Goal: Task Accomplishment & Management: Complete application form

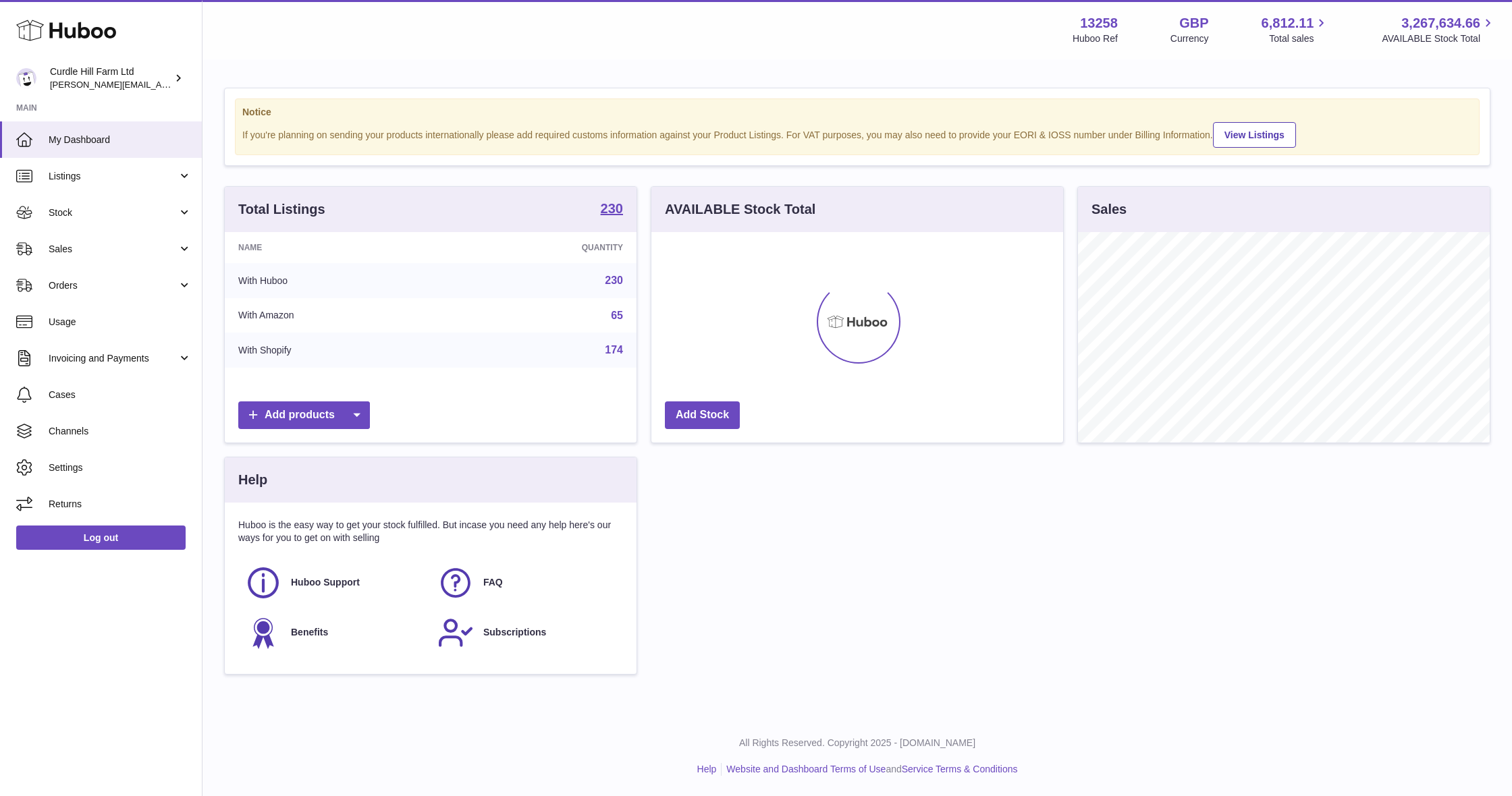
scroll to position [210, 412]
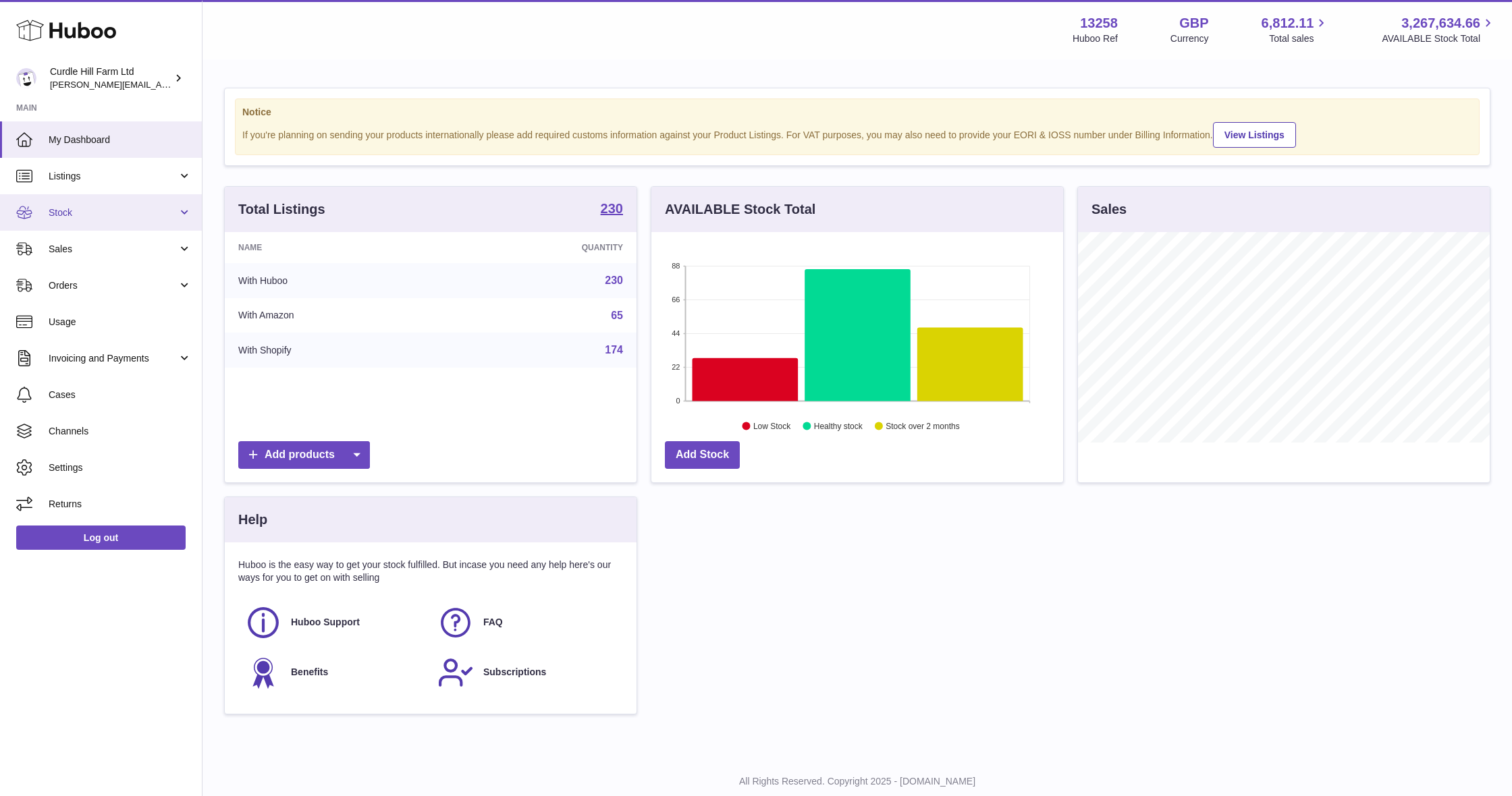
click at [77, 224] on link "Stock" at bounding box center [100, 213] width 202 height 37
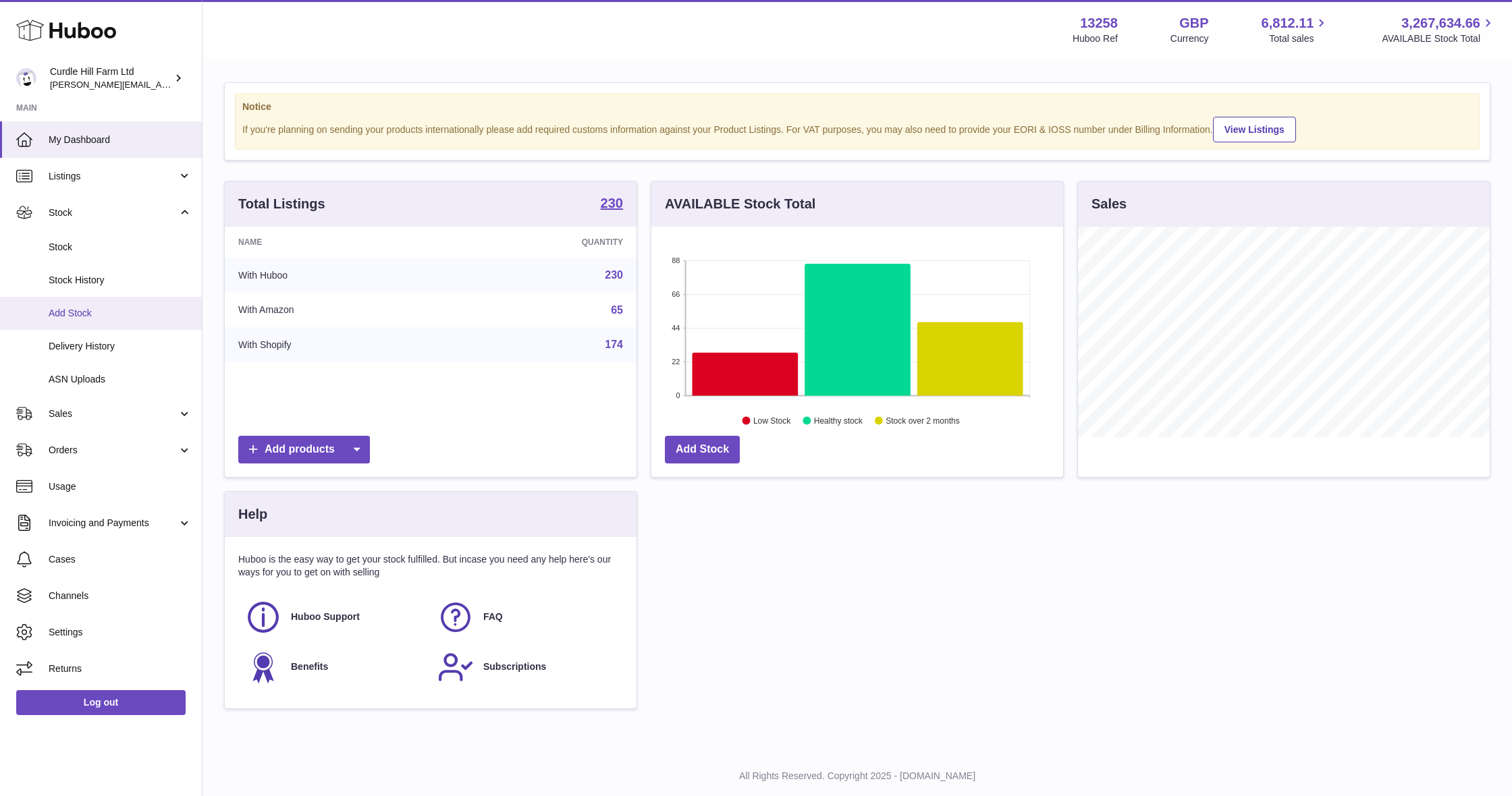
scroll to position [0, 0]
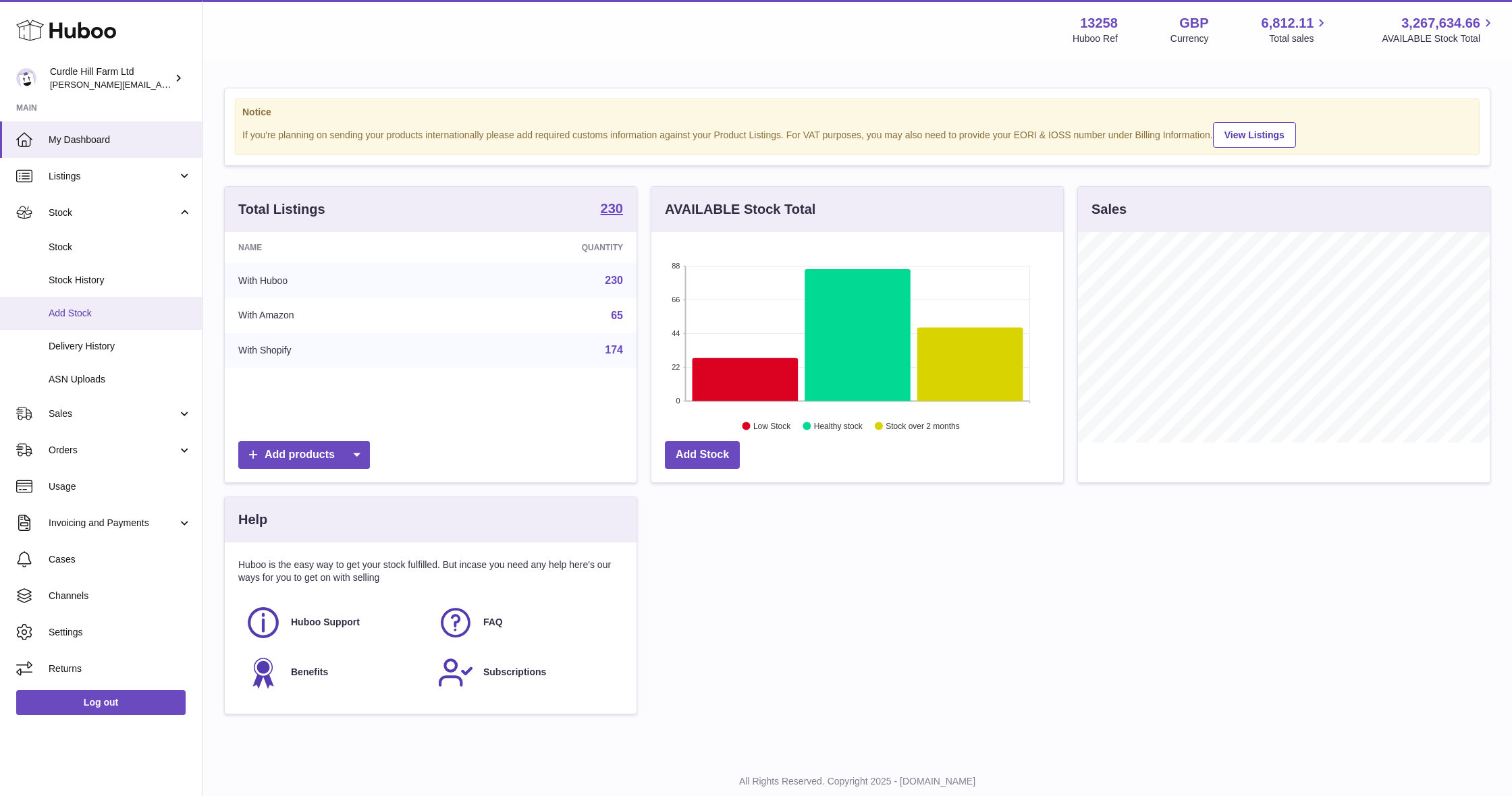
drag, startPoint x: 100, startPoint y: 338, endPoint x: 101, endPoint y: 315, distance: 23.0
click at [101, 315] on ul "Stock Stock History Add Stock Delivery History ASN Uploads" at bounding box center [100, 313] width 202 height 165
click at [103, 308] on span "Add Stock" at bounding box center [120, 313] width 143 height 13
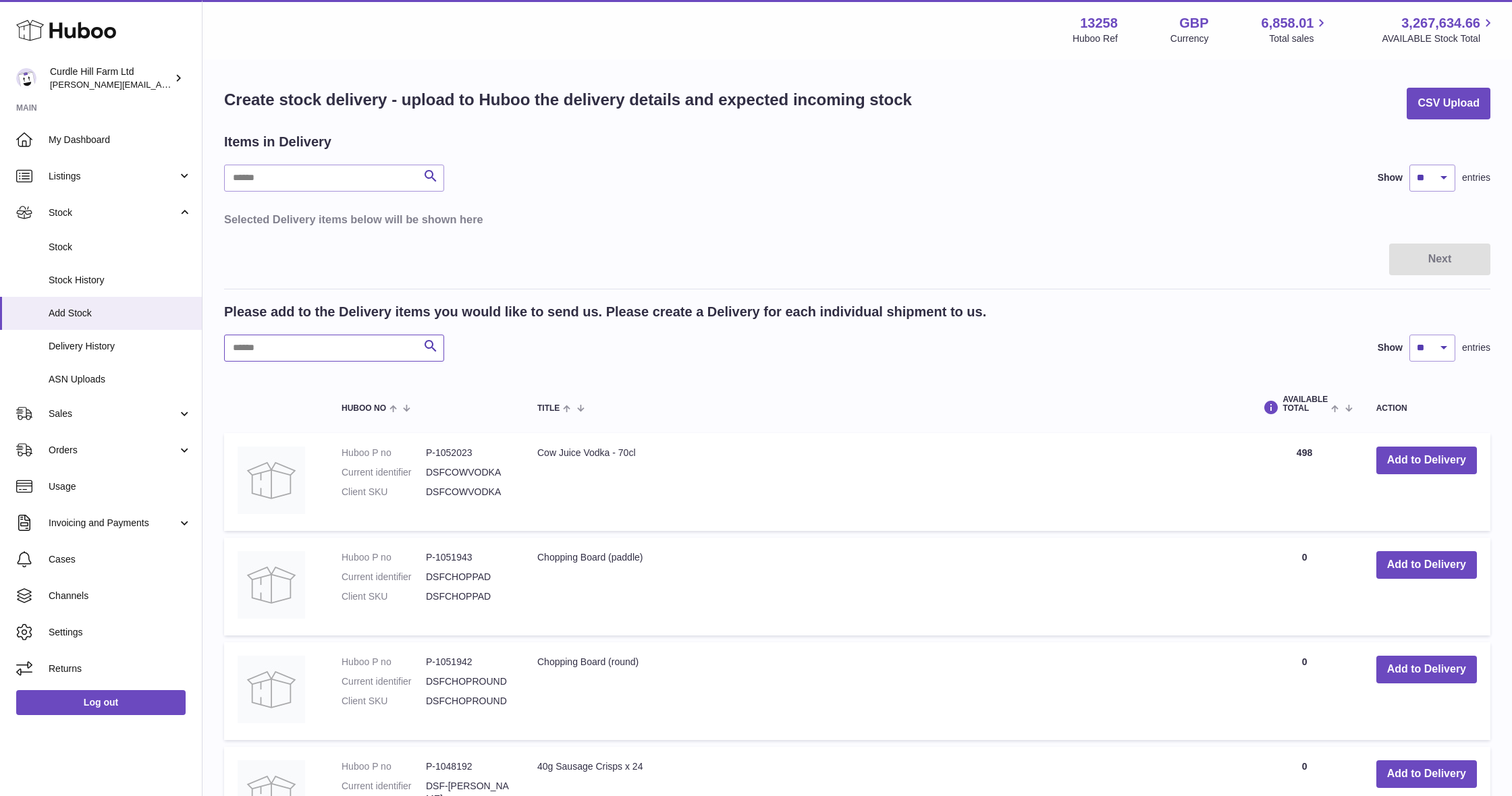
click at [320, 339] on input "text" at bounding box center [334, 348] width 220 height 27
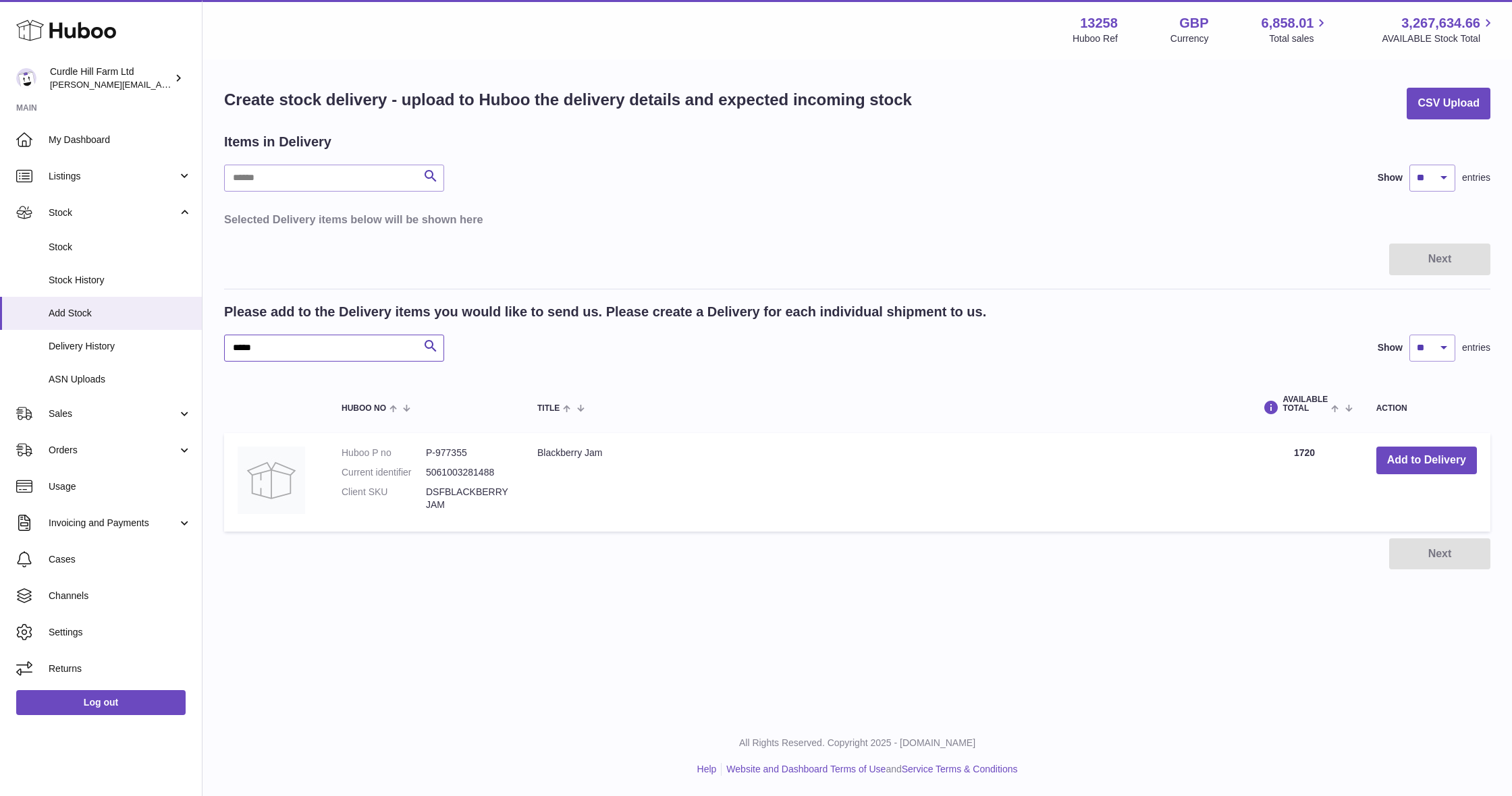
type input "*****"
drag, startPoint x: 1264, startPoint y: 232, endPoint x: 1388, endPoint y: 459, distance: 258.7
click at [1388, 459] on button "Add to Delivery" at bounding box center [1426, 461] width 100 height 28
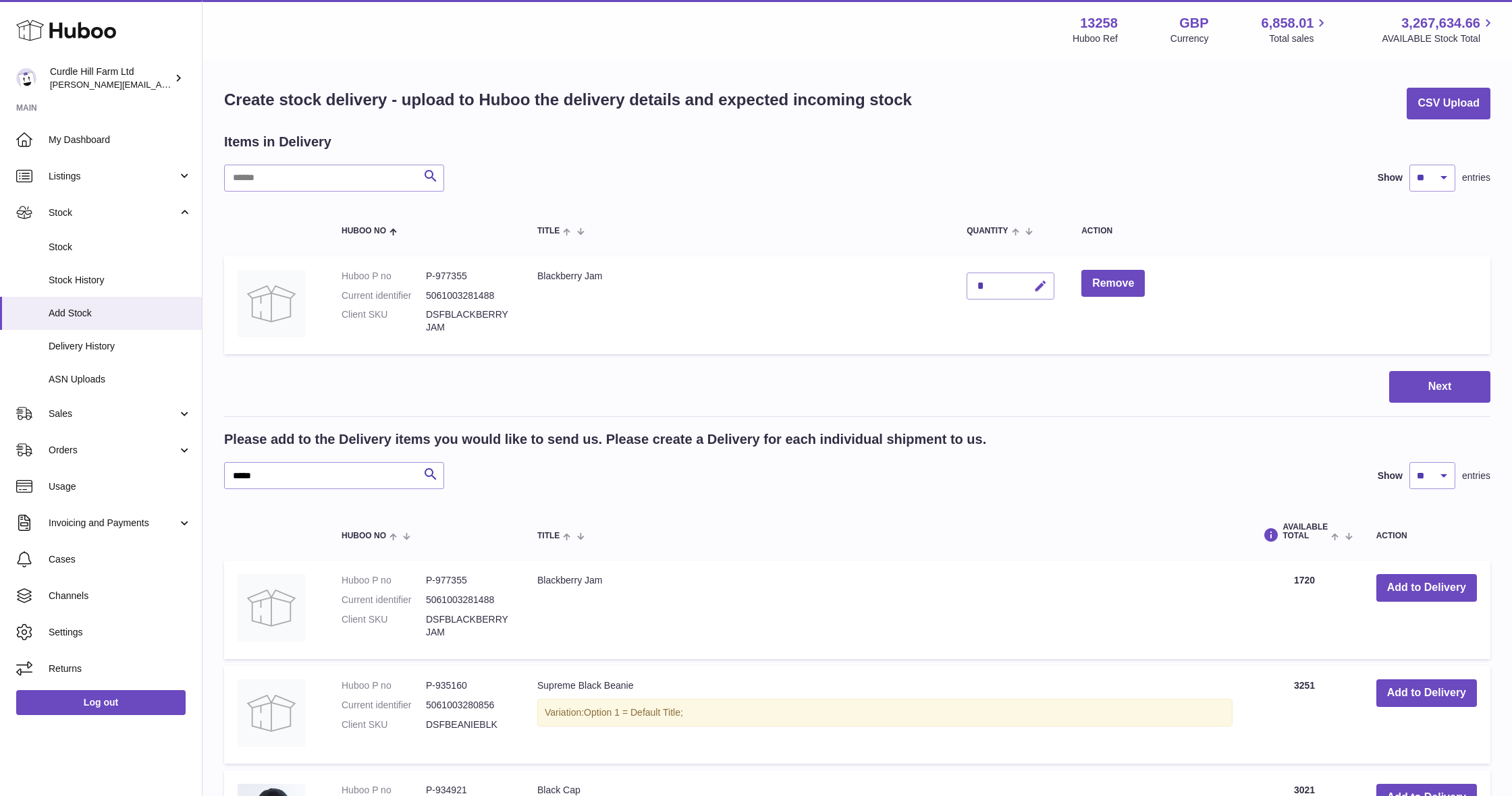
click at [1048, 285] on button "button" at bounding box center [1039, 286] width 32 height 28
type input "****"
click at [1040, 281] on icon "submit" at bounding box center [1040, 285] width 12 height 12
click at [1418, 388] on button "Next" at bounding box center [1439, 387] width 101 height 32
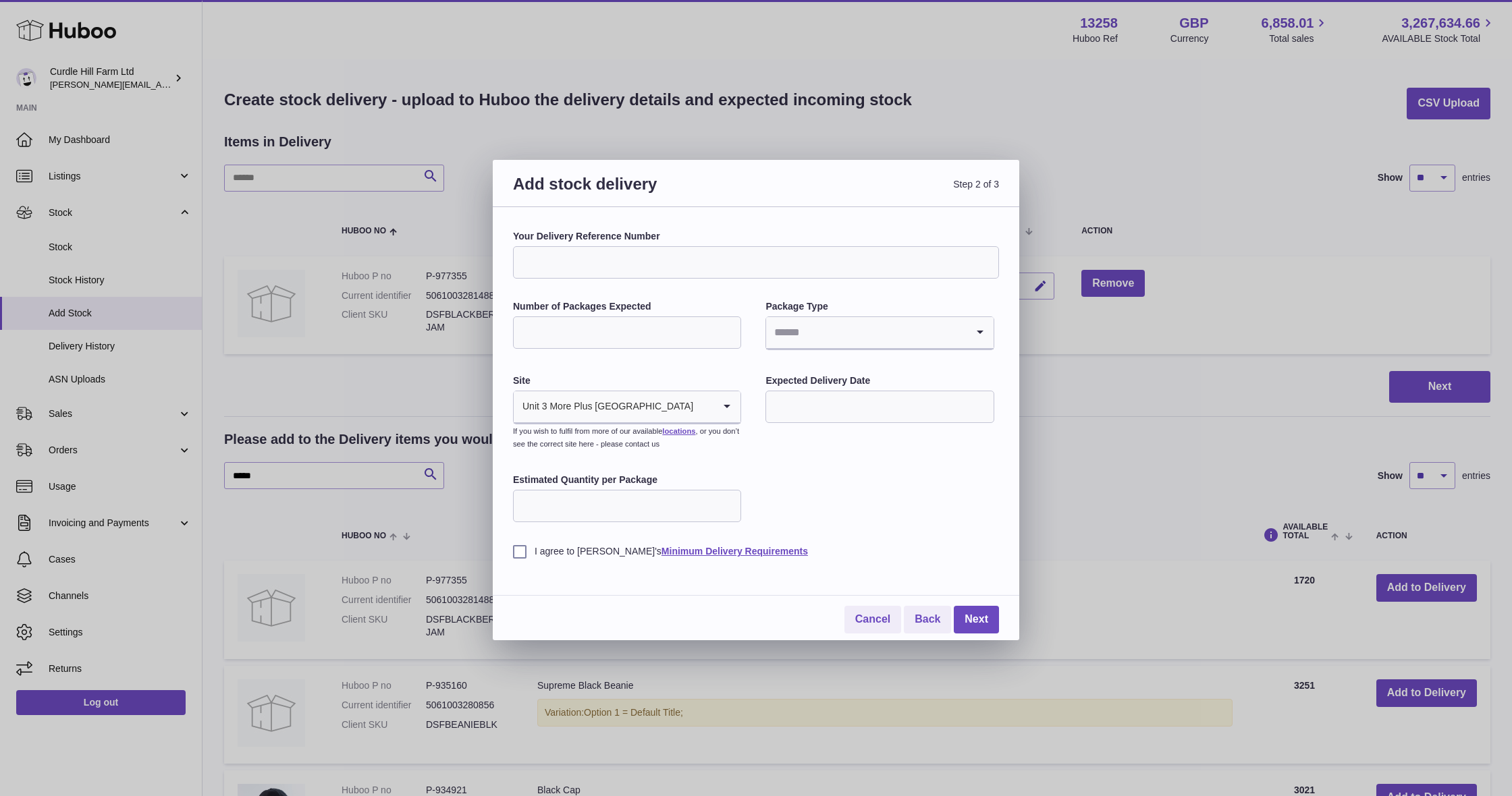
drag, startPoint x: 677, startPoint y: 260, endPoint x: 1511, endPoint y: 51, distance: 859.8
click at [678, 259] on input "Your Delivery Reference Number" at bounding box center [756, 262] width 486 height 33
type input "**********"
click at [564, 327] on input "Number of Packages Expected" at bounding box center [627, 332] width 228 height 33
type input "*"
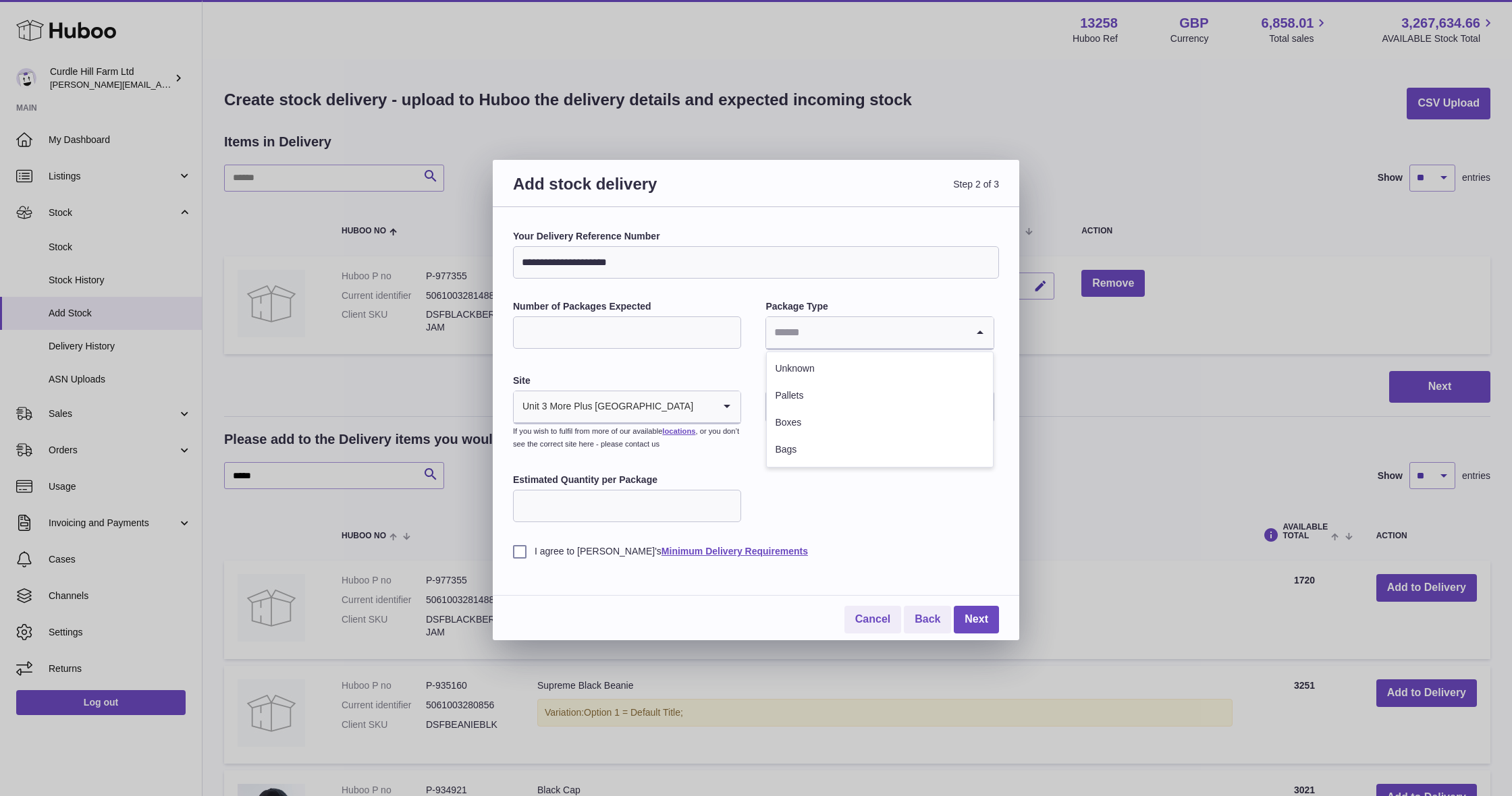
click at [777, 339] on input "Search for option" at bounding box center [866, 332] width 200 height 31
click at [819, 402] on li "Pallets" at bounding box center [879, 396] width 226 height 27
click at [867, 406] on input "text" at bounding box center [879, 406] width 228 height 33
click at [901, 571] on span "26" at bounding box center [895, 571] width 24 height 24
type input "**********"
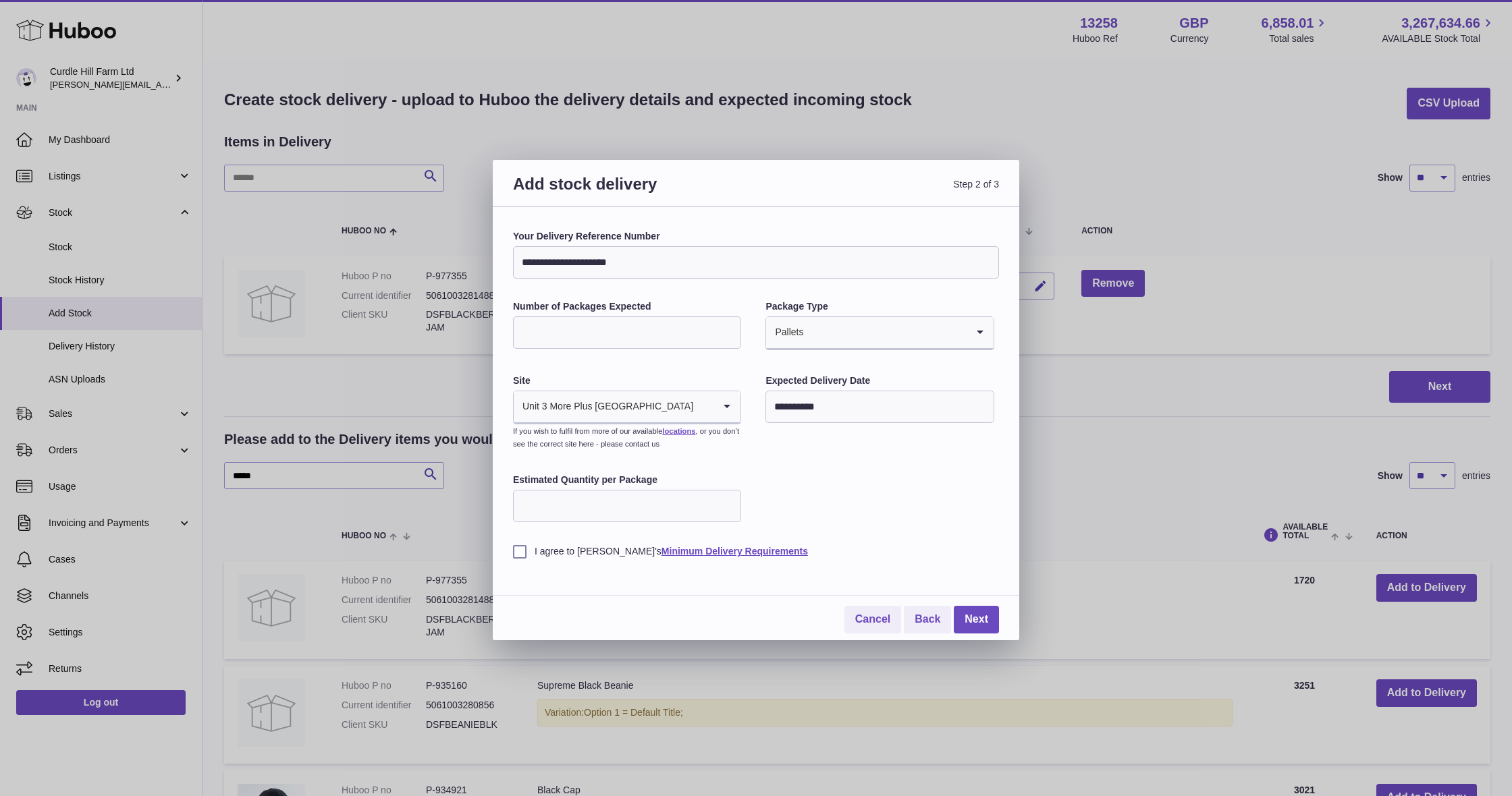
click at [524, 548] on label "I agree to Huboo's Minimum Delivery Requirements" at bounding box center [756, 551] width 486 height 13
click at [979, 614] on link "Next" at bounding box center [976, 619] width 45 height 28
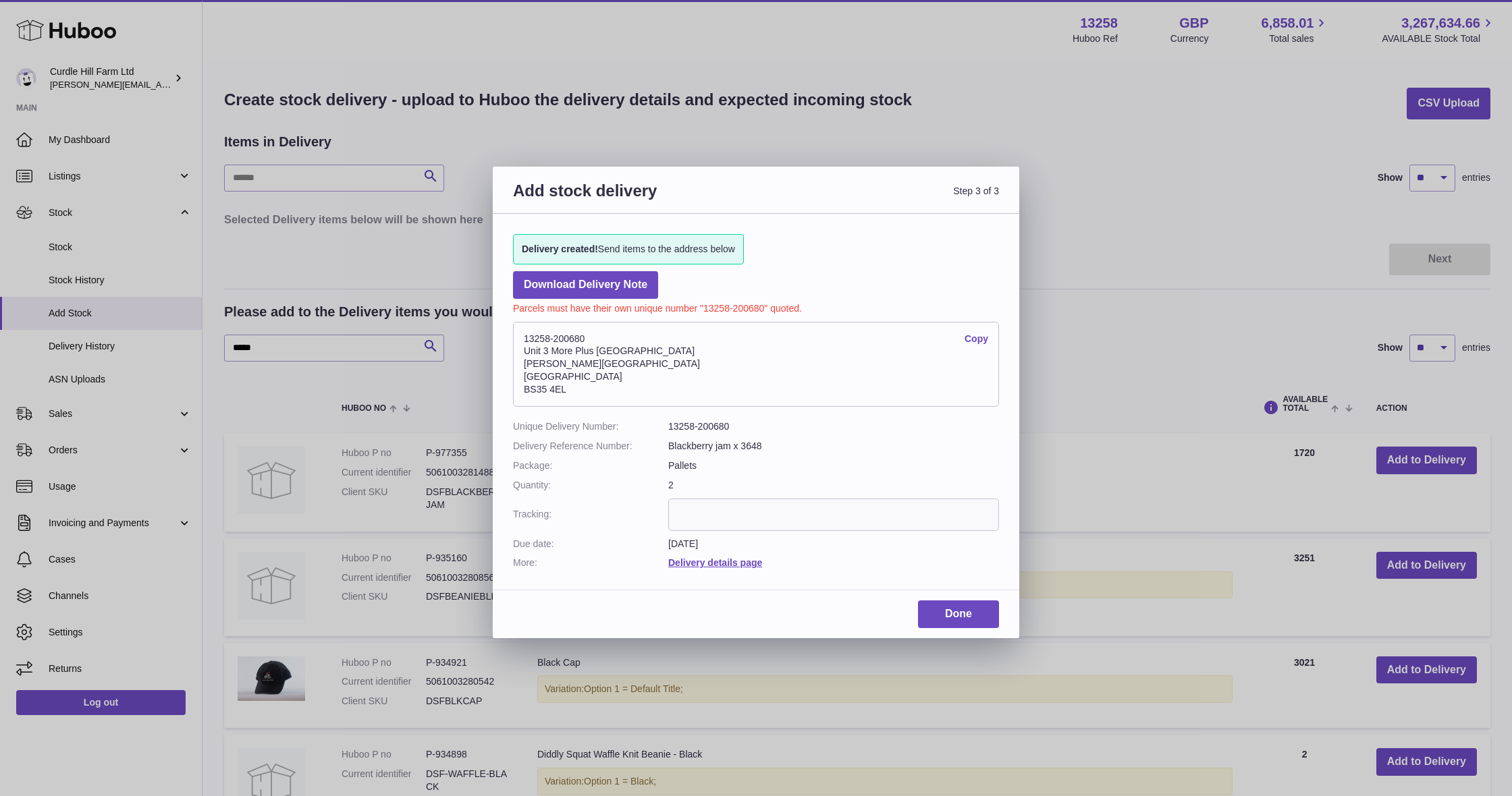
drag, startPoint x: 585, startPoint y: 389, endPoint x: 513, endPoint y: 338, distance: 88.2
click at [513, 338] on address "13258-200680 Copy Unit 3 More Plus Central Park Hudson Avenue Severn Beach BS35…" at bounding box center [756, 364] width 486 height 85
copy address "13258-200680 Copy Unit 3 More Plus Central Park Hudson Avenue Severn Beach BS35…"
